Goal: Task Accomplishment & Management: Manage account settings

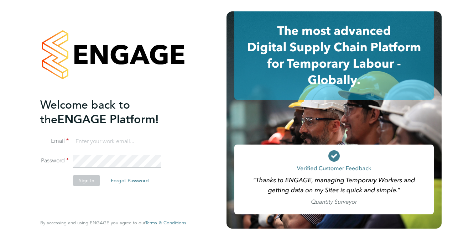
type input "james.alcock2@networkrail.co.uk"
click at [79, 185] on button "Sign In" at bounding box center [86, 180] width 27 height 11
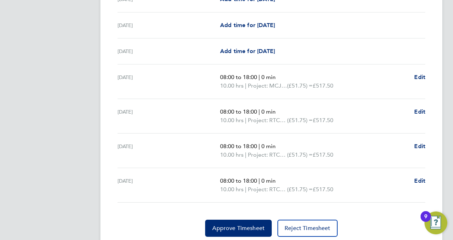
scroll to position [272, 0]
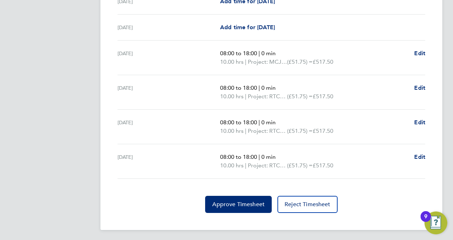
click at [241, 211] on button "Approve Timesheet" at bounding box center [238, 204] width 67 height 17
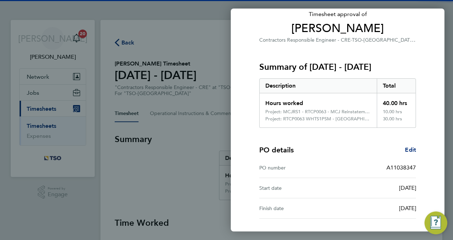
scroll to position [99, 0]
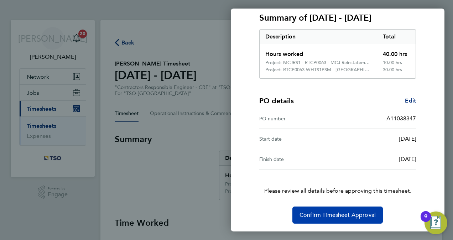
click at [311, 222] on button "Confirm Timesheet Approval" at bounding box center [338, 215] width 91 height 17
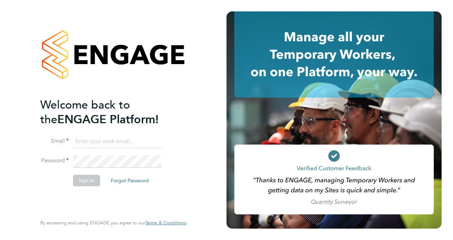
type input "james.alcock2@networkrail.co.uk"
click at [78, 184] on button "Sign In" at bounding box center [86, 180] width 27 height 11
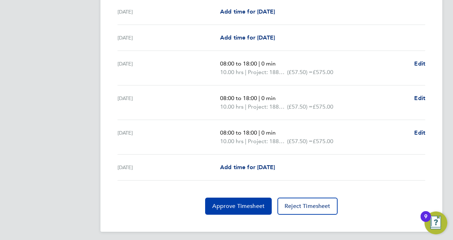
scroll to position [256, 0]
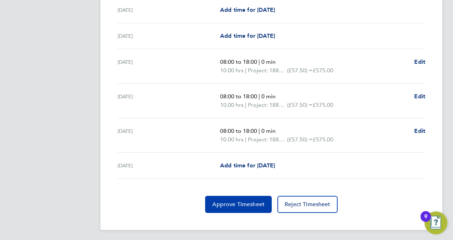
click at [242, 203] on span "Approve Timesheet" at bounding box center [238, 204] width 52 height 7
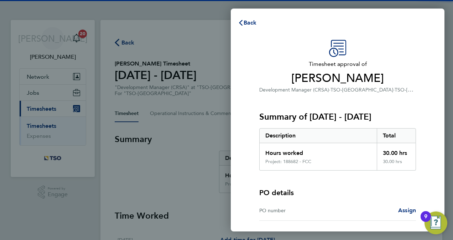
scroll to position [51, 0]
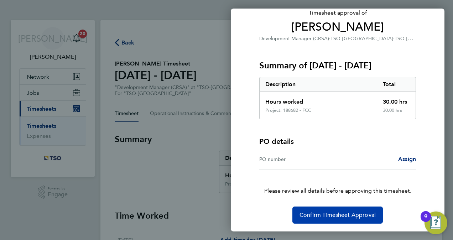
click at [310, 215] on span "Confirm Timesheet Approval" at bounding box center [338, 215] width 76 height 7
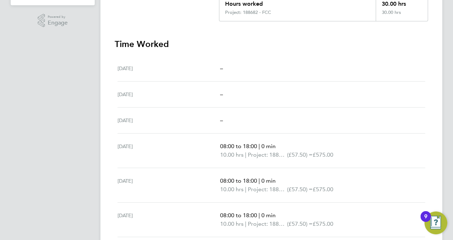
scroll to position [79, 0]
